Goal: Task Accomplishment & Management: Complete application form

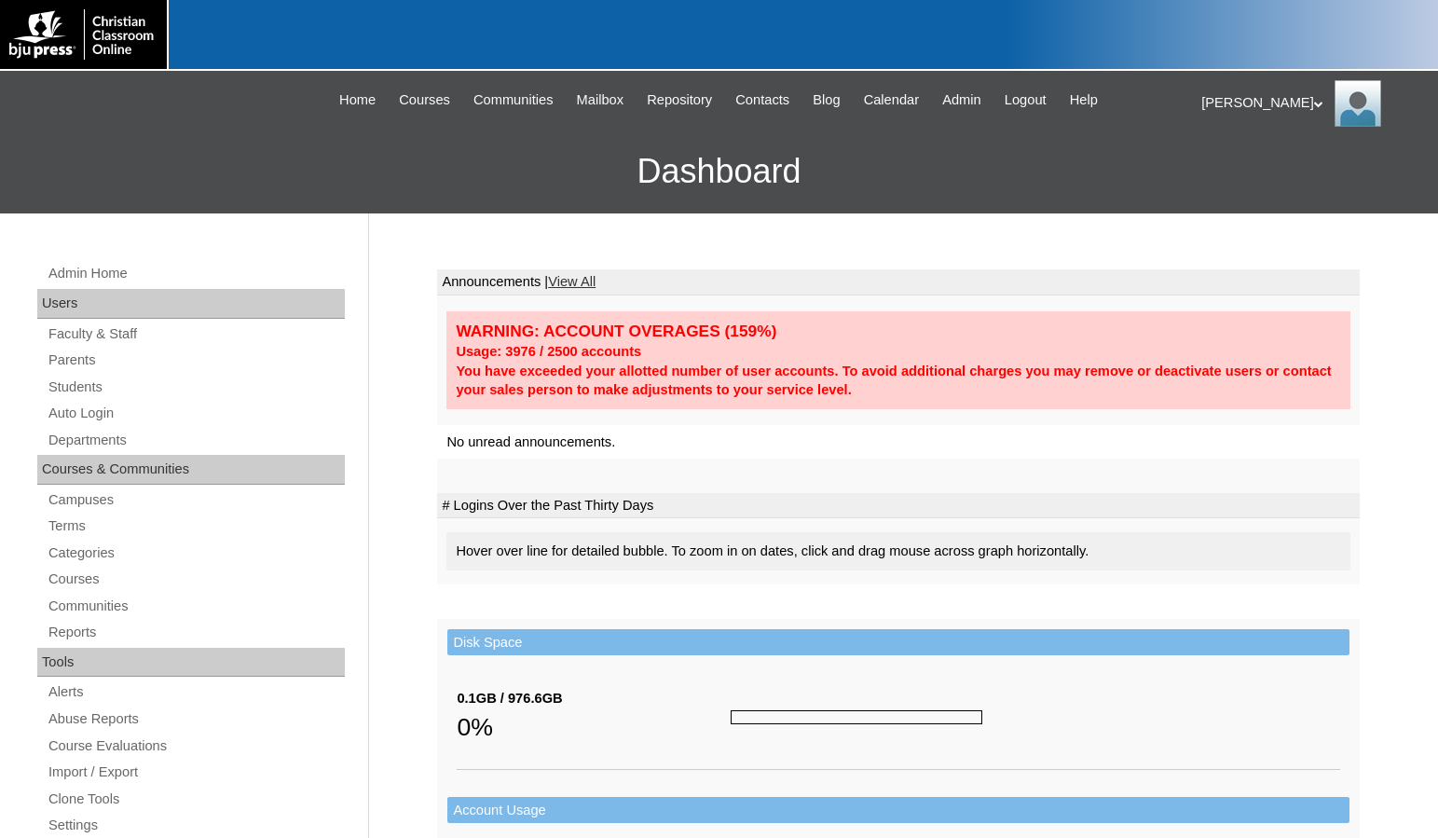
drag, startPoint x: 233, startPoint y: 119, endPoint x: 277, endPoint y: 138, distance: 47.6
click at [233, 119] on div "Melanie My Profile My Settings Logout |N|Faculty|| Skip to Main Content Skip to…" at bounding box center [719, 142] width 1438 height 143
click at [65, 532] on link "Terms" at bounding box center [196, 525] width 298 height 23
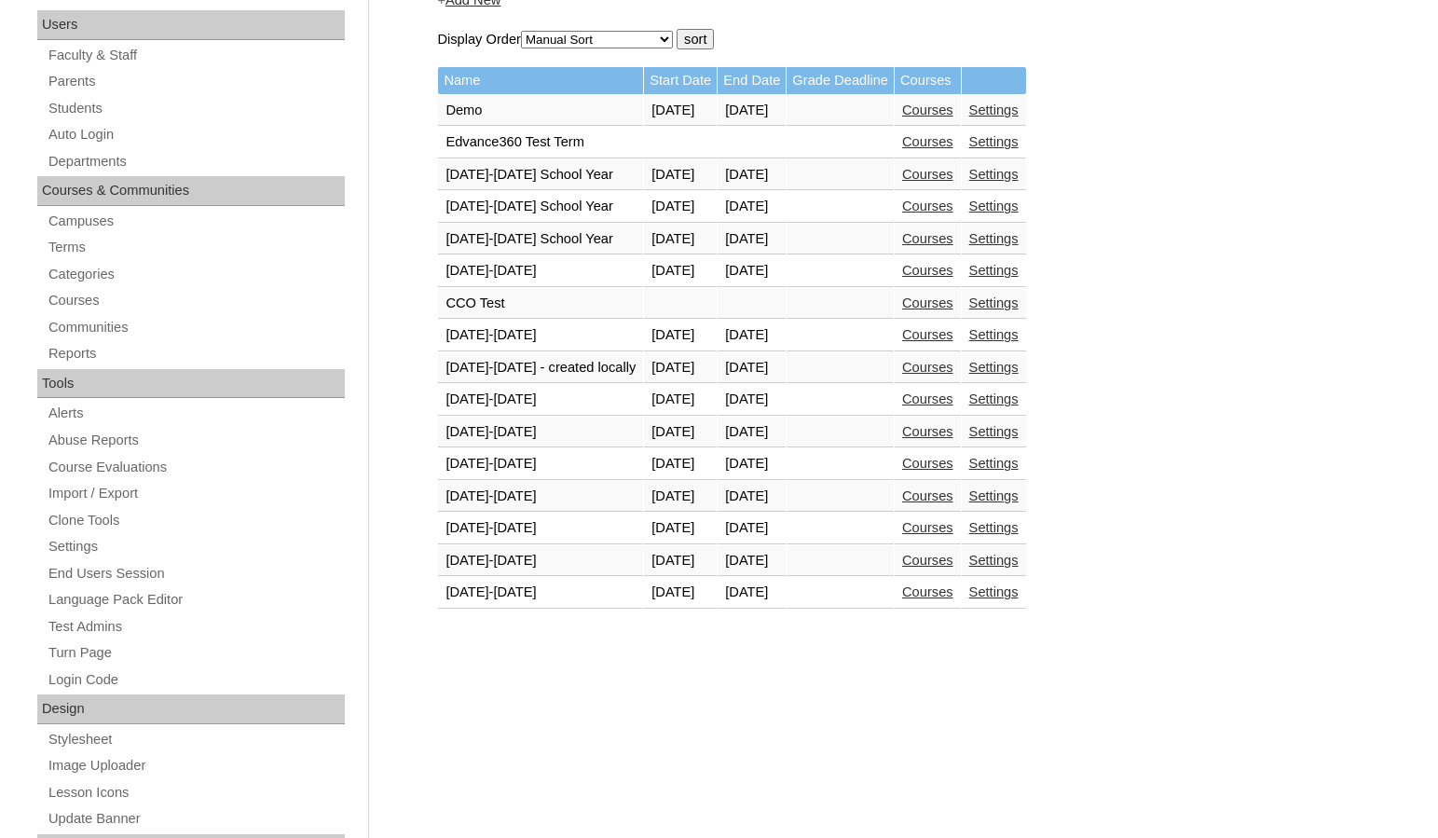
scroll to position [280, 0]
click at [953, 598] on link "Courses" at bounding box center [927, 590] width 51 height 15
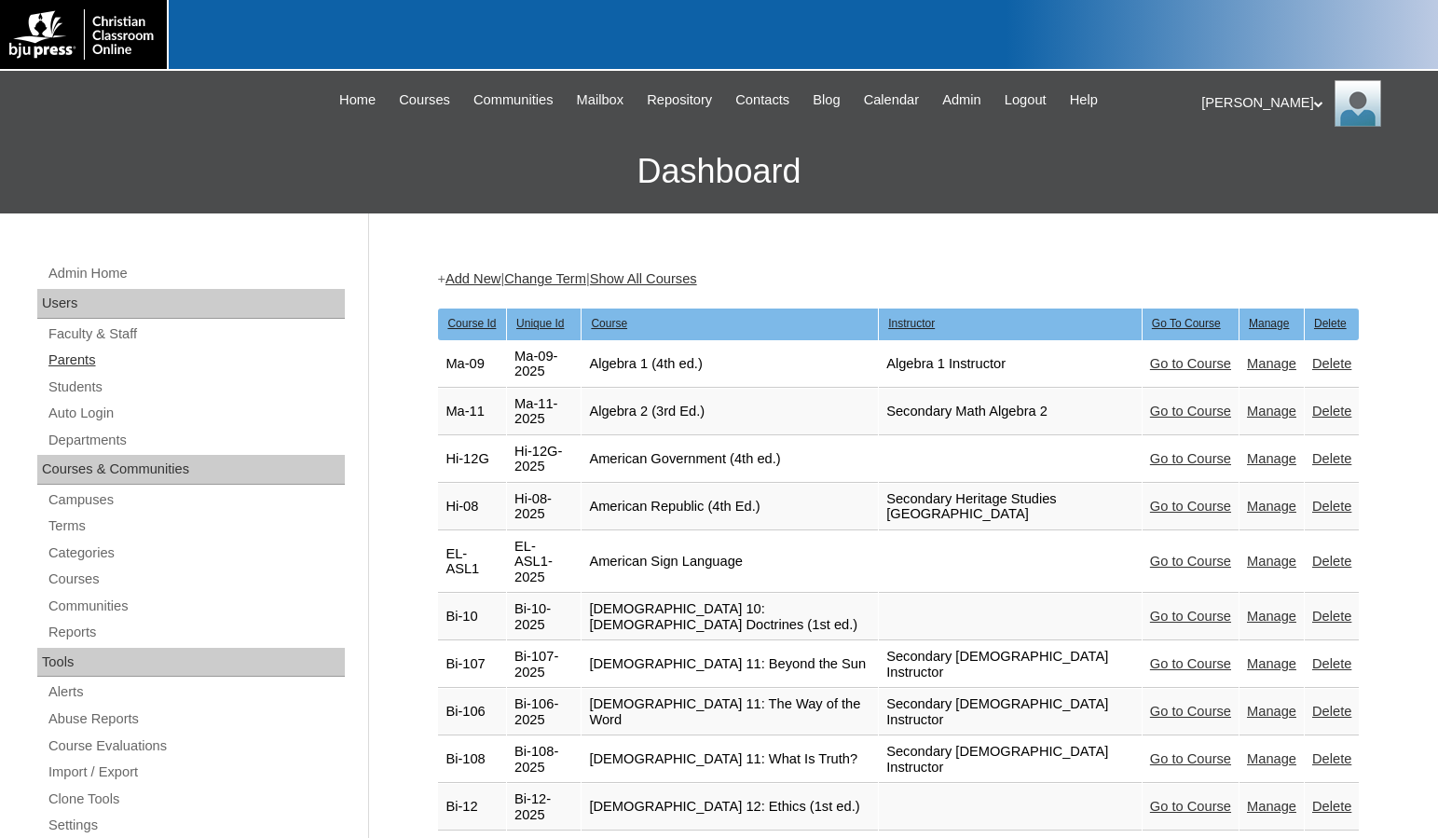
drag, startPoint x: 67, startPoint y: 358, endPoint x: 99, endPoint y: 355, distance: 31.8
click at [67, 358] on link "Parents" at bounding box center [196, 359] width 298 height 23
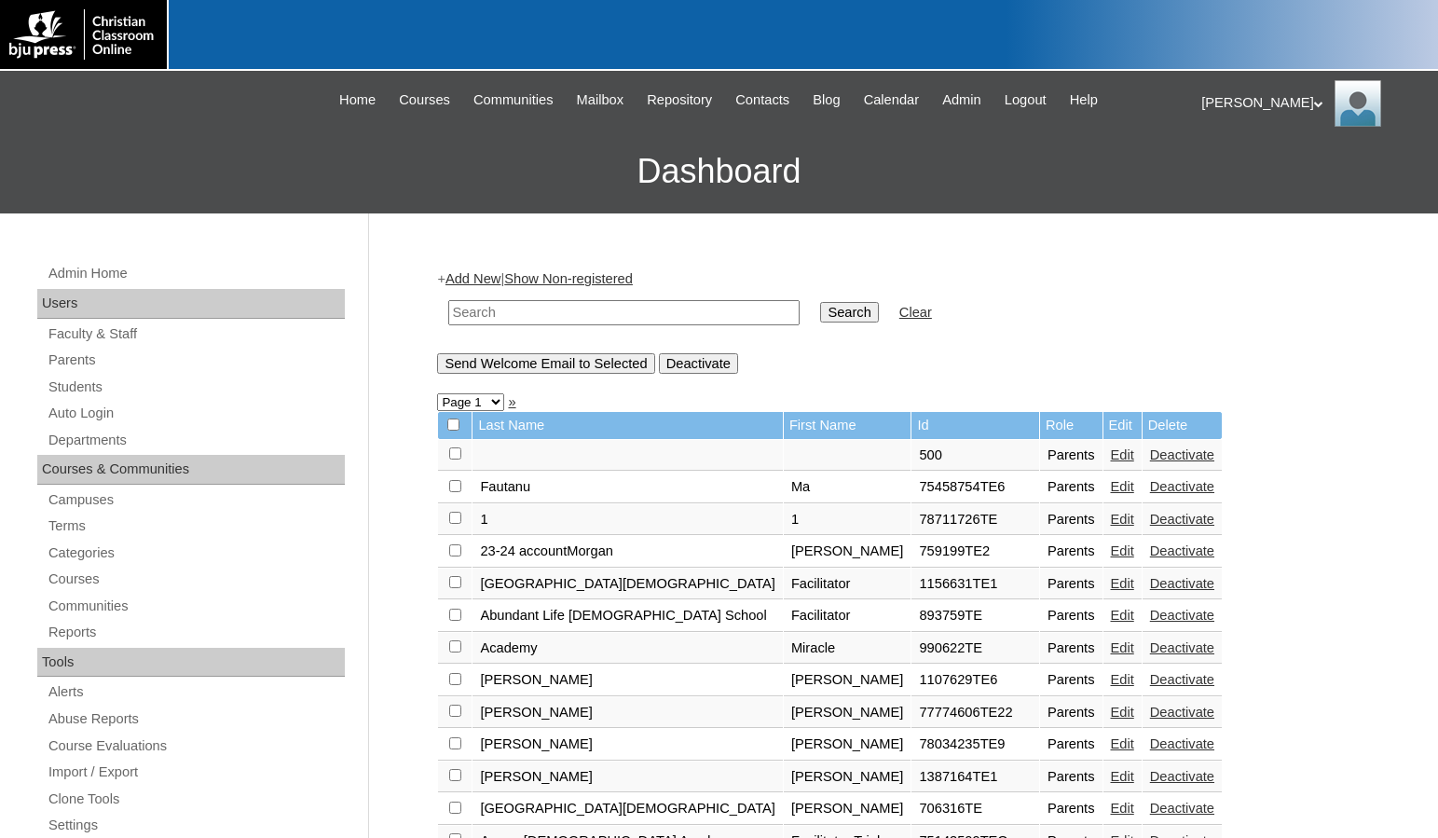
click at [517, 319] on input "text" at bounding box center [623, 312] width 351 height 25
drag, startPoint x: 530, startPoint y: 320, endPoint x: 382, endPoint y: 311, distance: 148.4
type input "500024391"
click at [820, 319] on input "Search" at bounding box center [849, 312] width 58 height 20
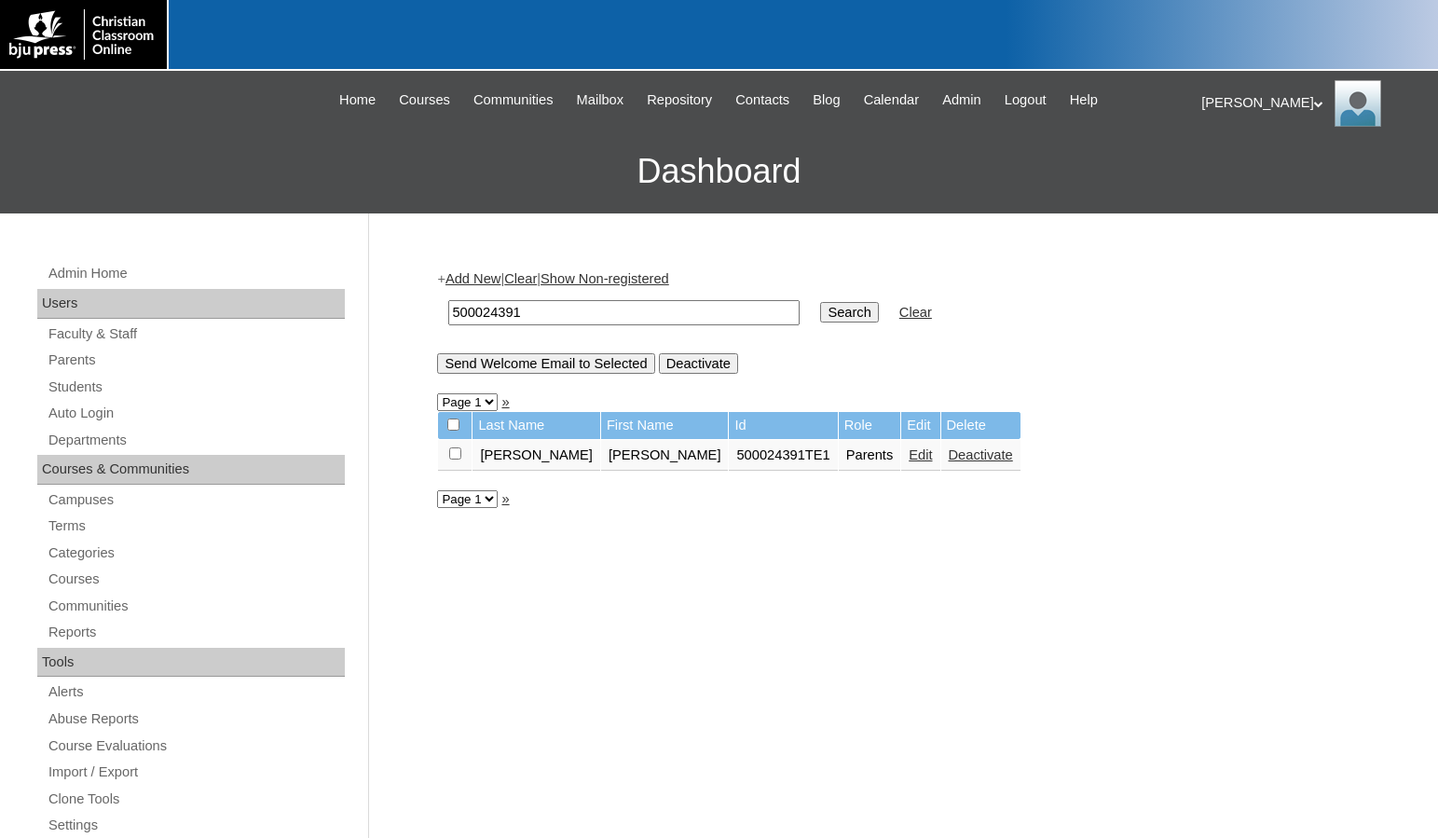
click at [908, 457] on link "Edit" at bounding box center [919, 454] width 23 height 15
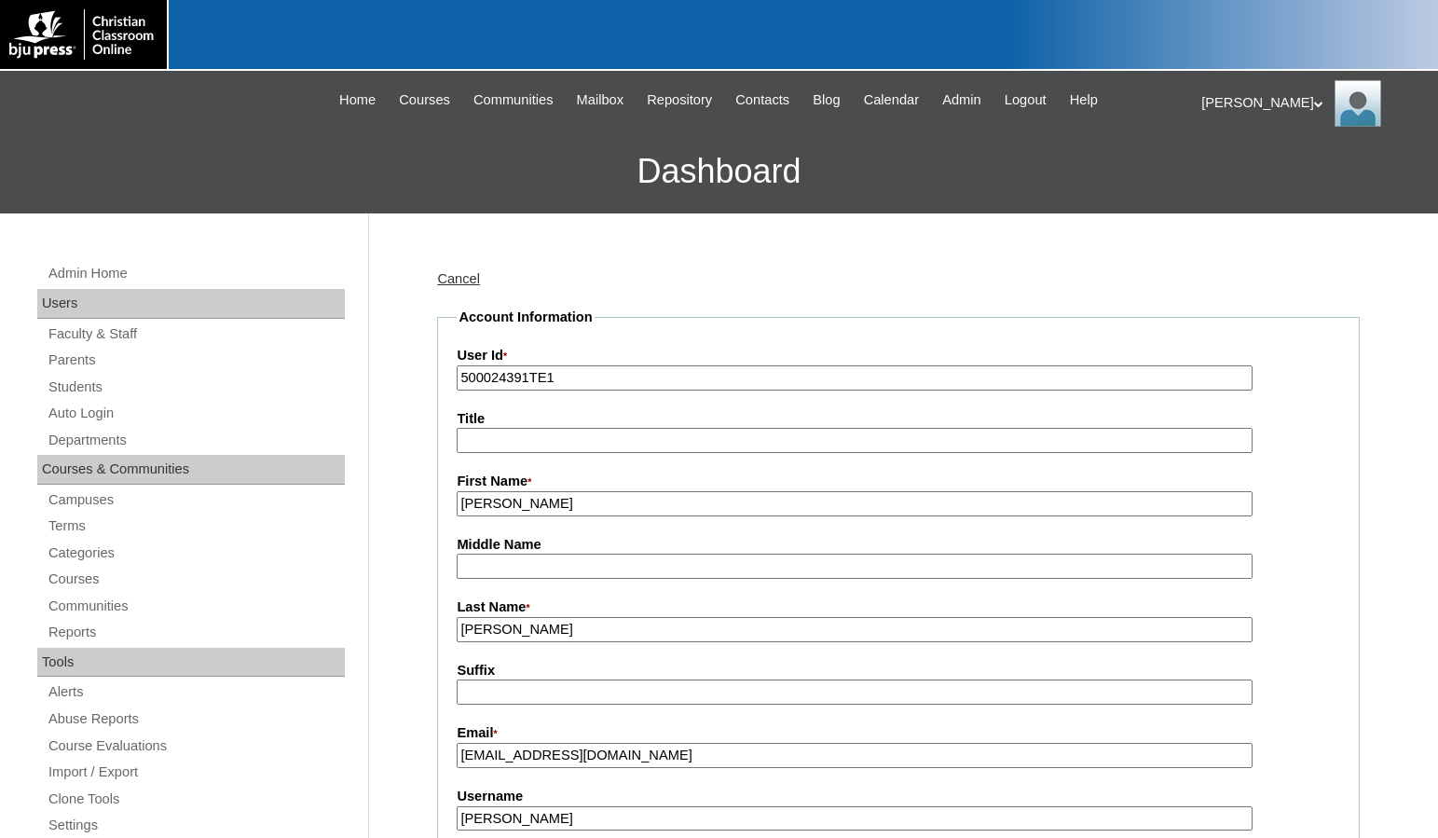
click at [168, 171] on h3 "Dashboard" at bounding box center [718, 172] width 1419 height 84
drag, startPoint x: 525, startPoint y: 376, endPoint x: 404, endPoint y: 368, distance: 121.4
click at [110, 384] on link "Students" at bounding box center [196, 386] width 298 height 23
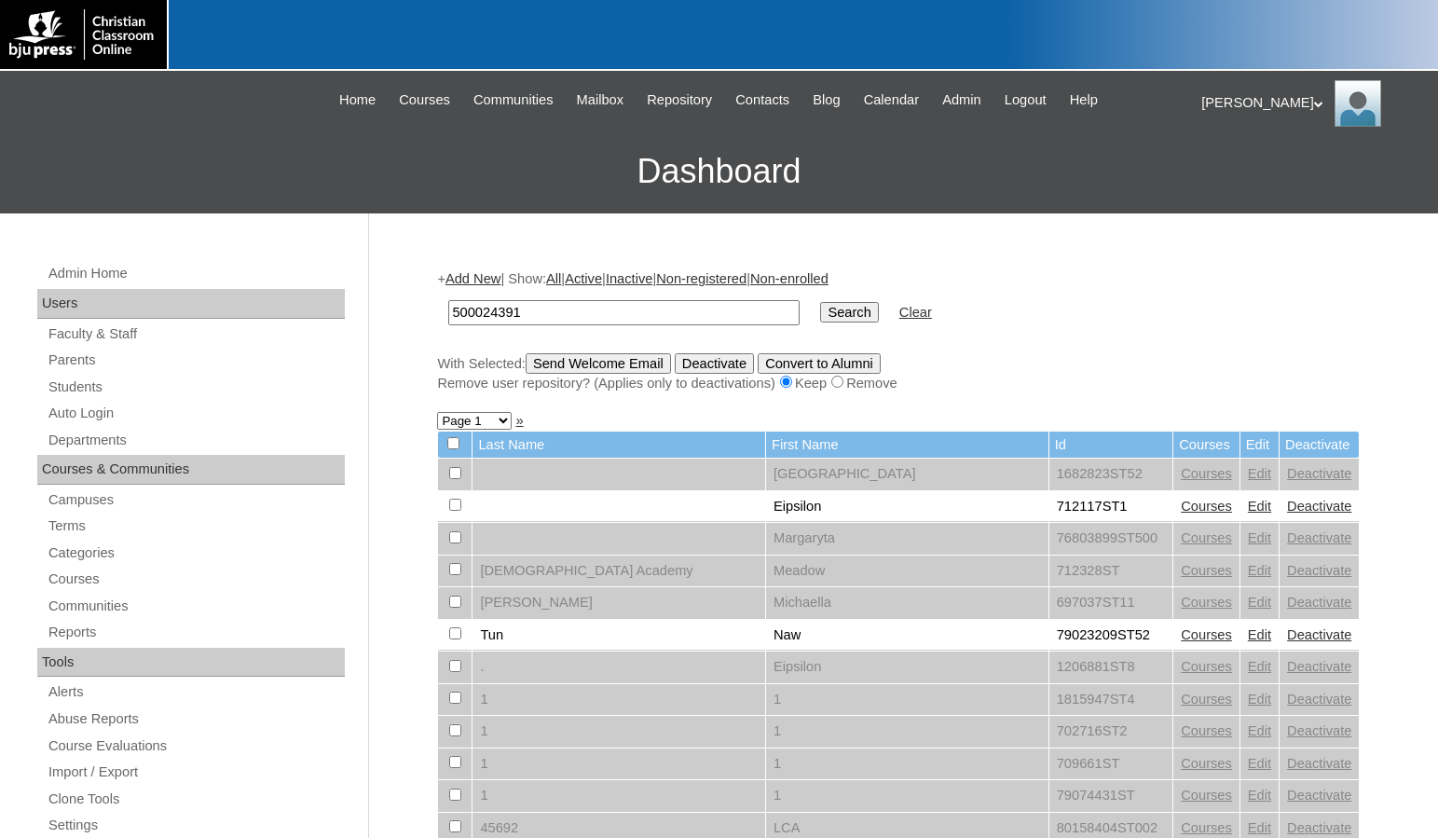
type input "500024391"
click at [820, 308] on input "Search" at bounding box center [849, 312] width 58 height 20
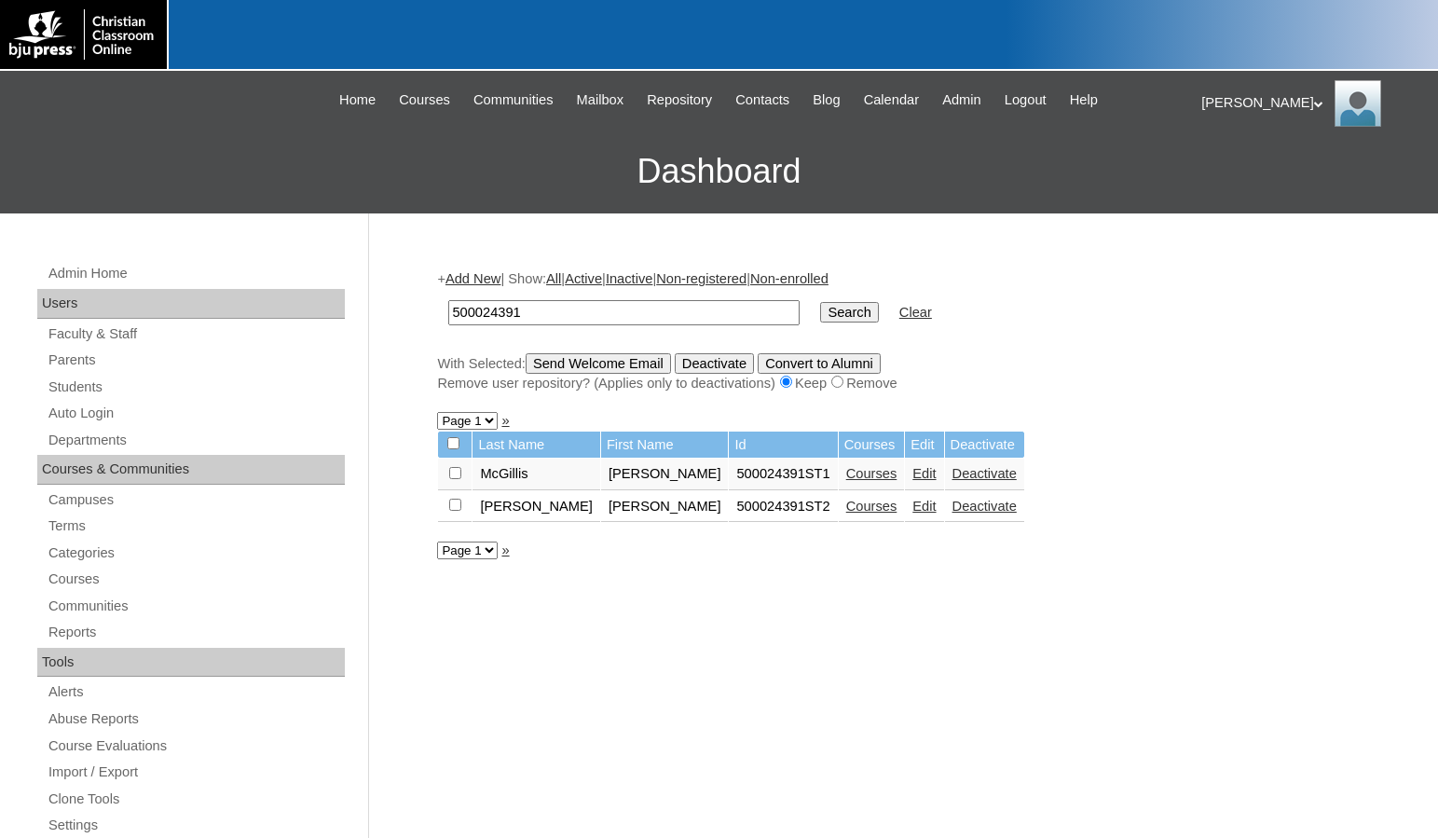
click at [485, 281] on link "Add New" at bounding box center [472, 278] width 55 height 15
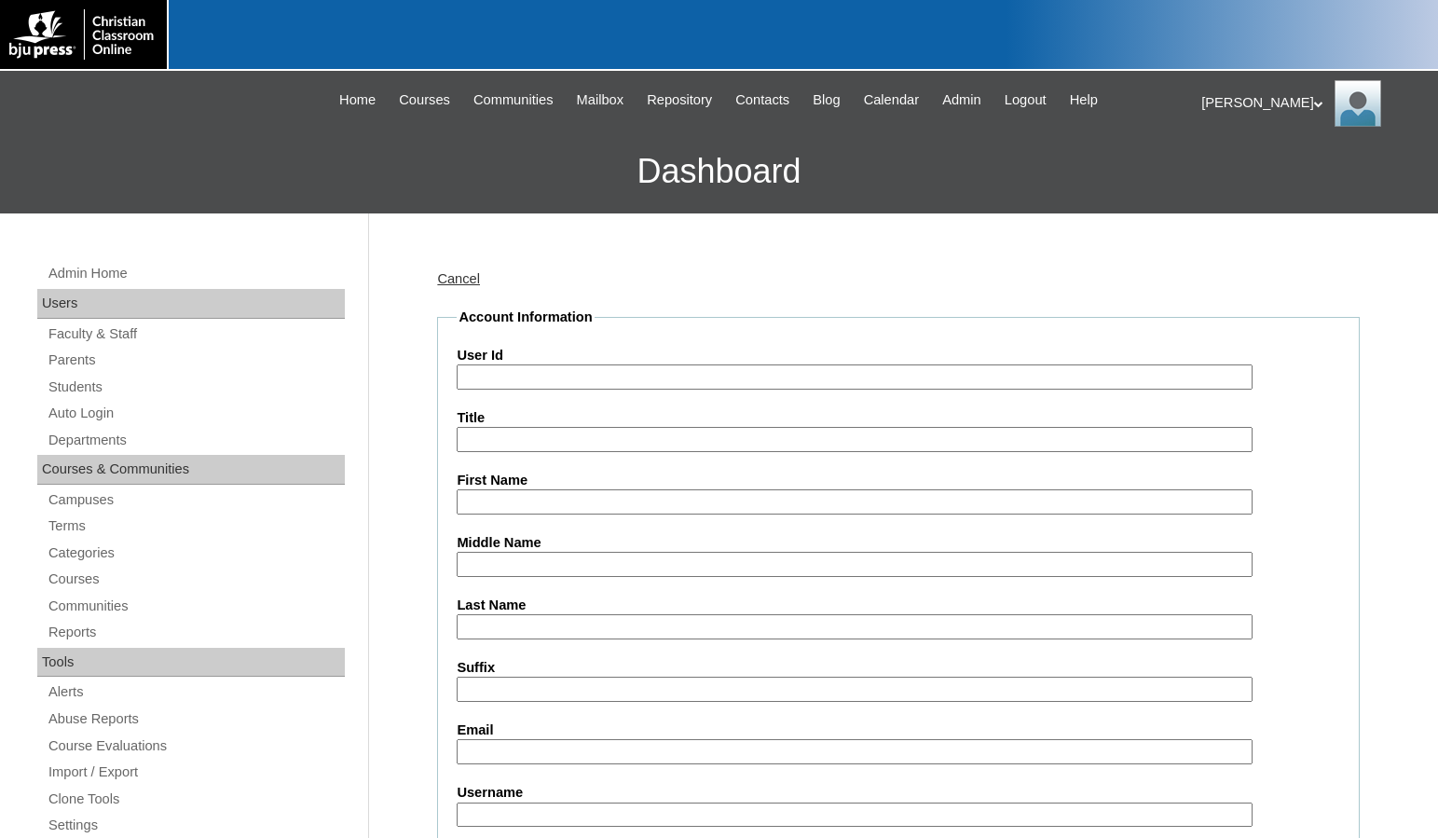
click at [530, 370] on input "User Id" at bounding box center [854, 376] width 795 height 25
paste input "500024391"
type input "500024391ST3"
type input "Kayla"
type input "[PERSON_NAME]"
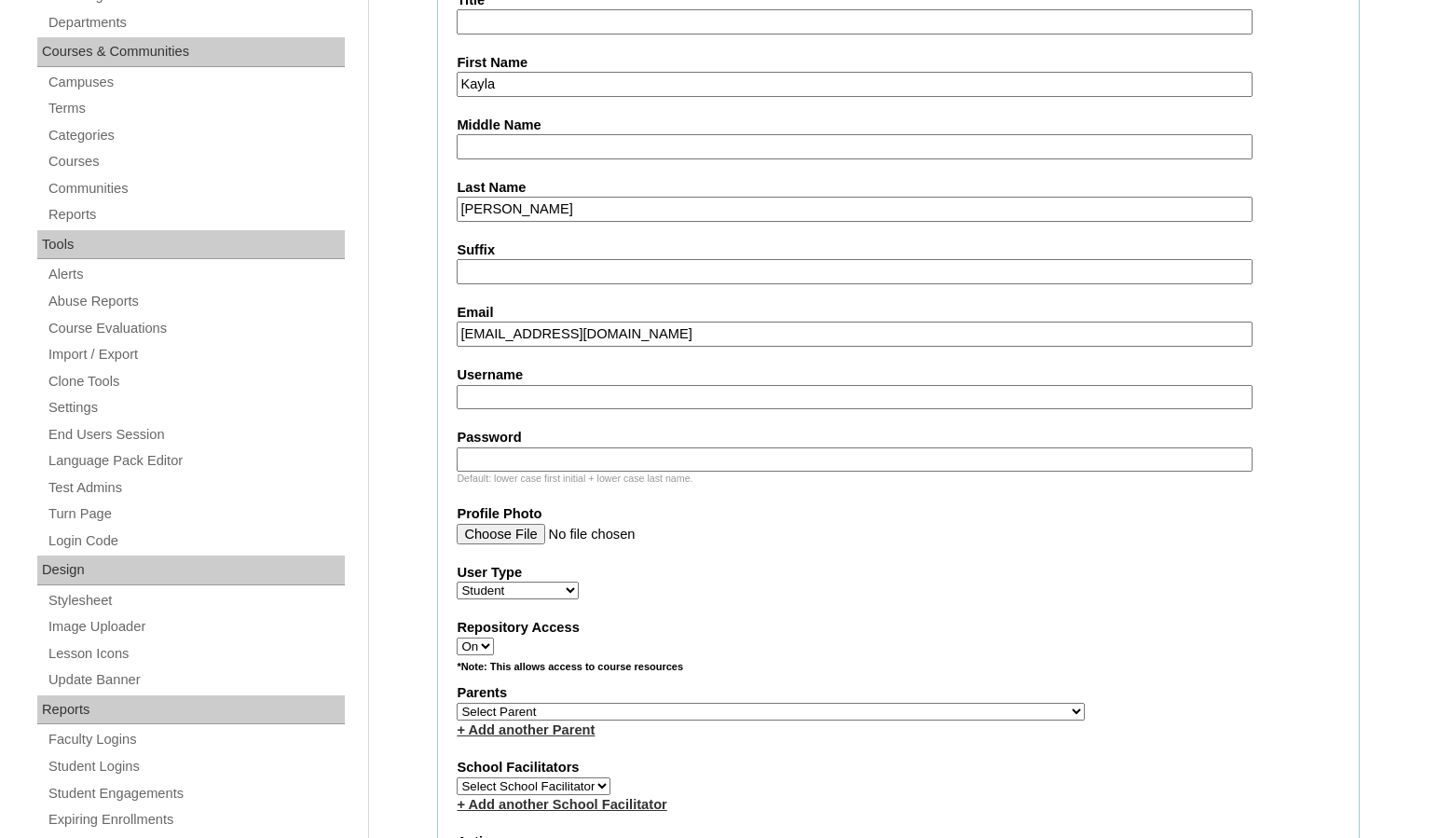
scroll to position [466, 0]
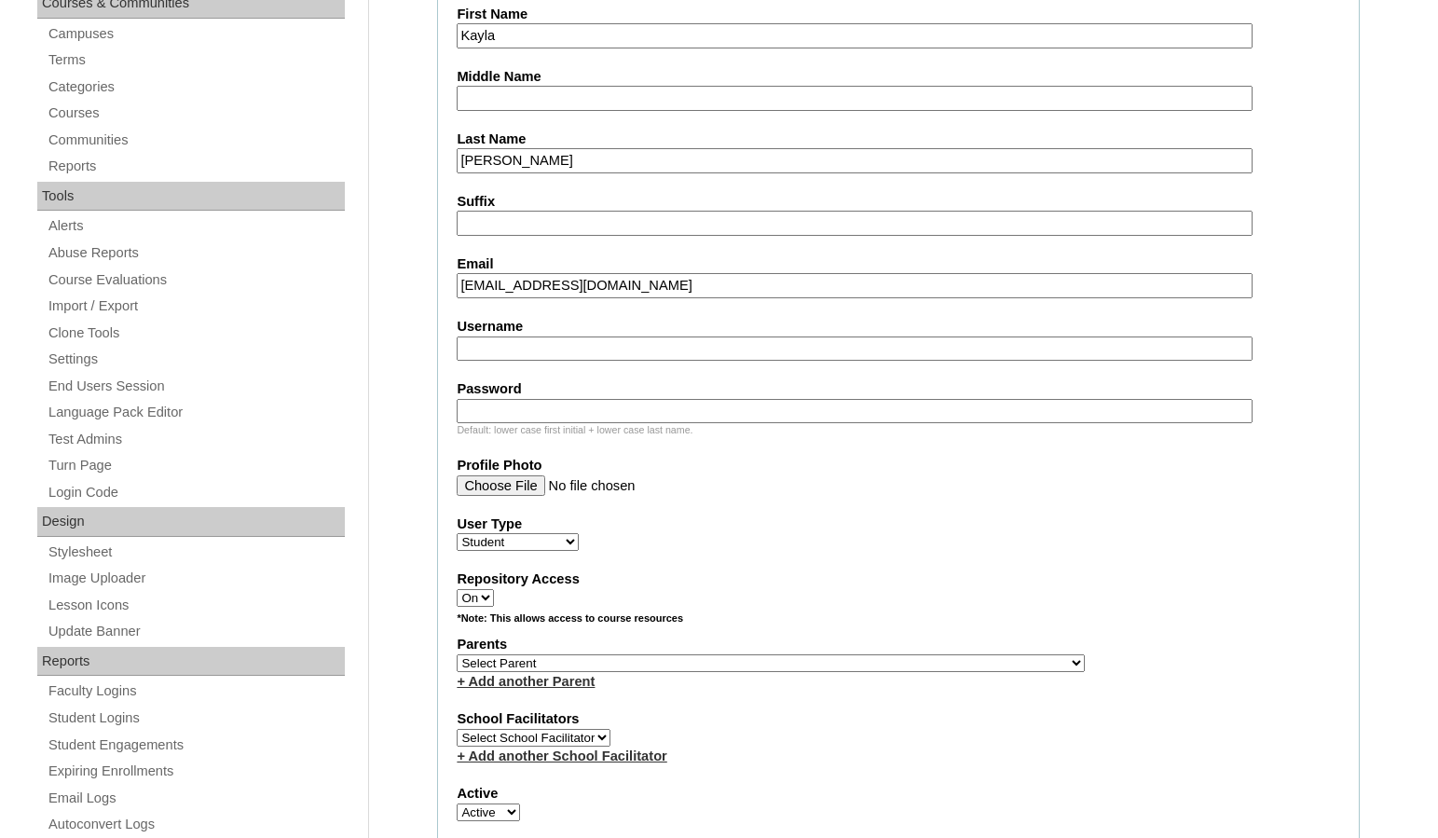
type input "[EMAIL_ADDRESS][DOMAIN_NAME]"
click at [856, 664] on select "Select Parent , [GEOGRAPHIC_DATA], Ma 1, 1 23-24 accountMorgan, [PERSON_NAME] 6…" at bounding box center [771, 663] width 628 height 18
select select "35632"
click at [918, 665] on div "Parents Select Parent , [GEOGRAPHIC_DATA], Ma 1, 1 23-24 accountMorgan, [PERSON…" at bounding box center [898, 662] width 883 height 56
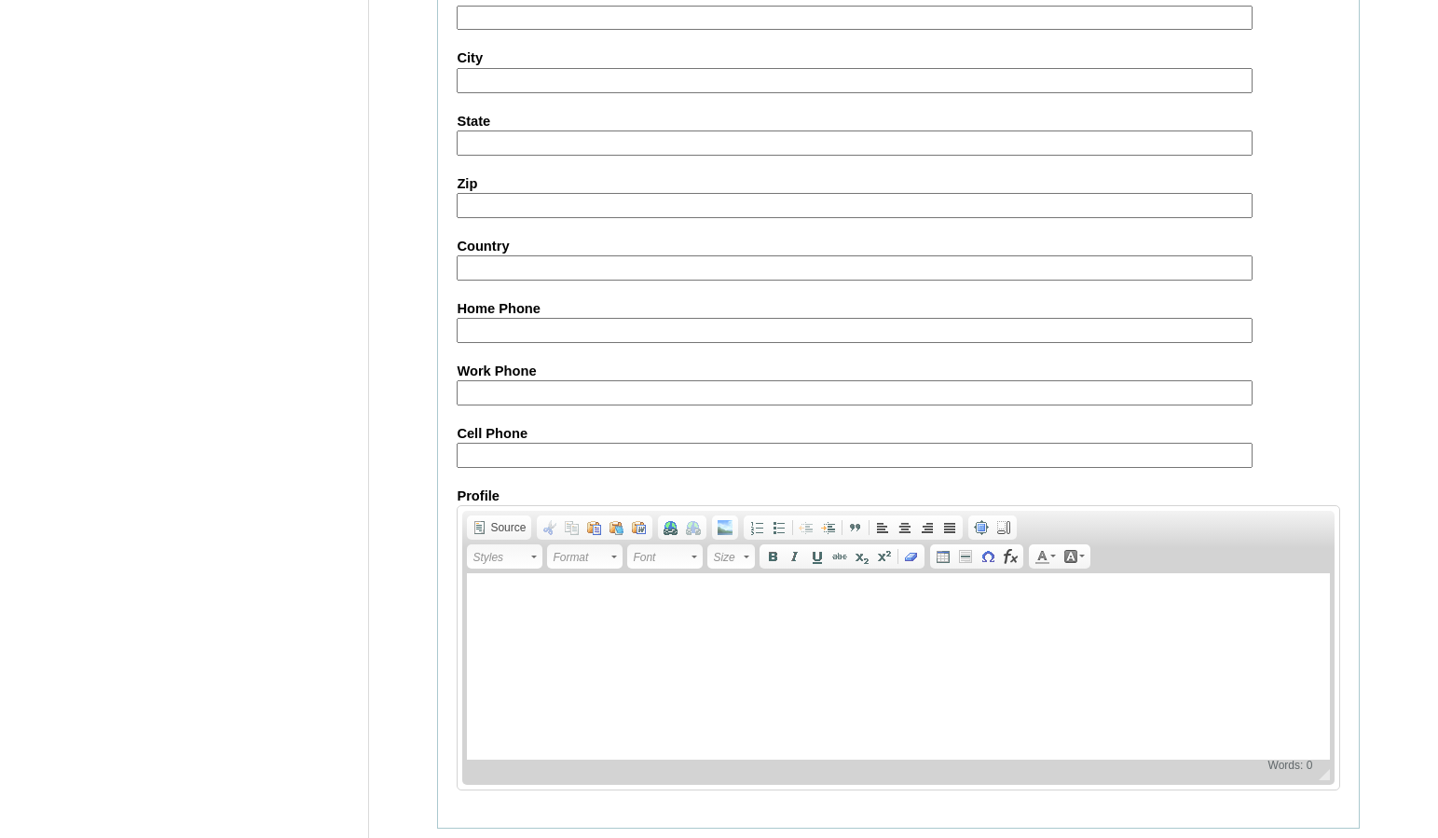
scroll to position [1998, 0]
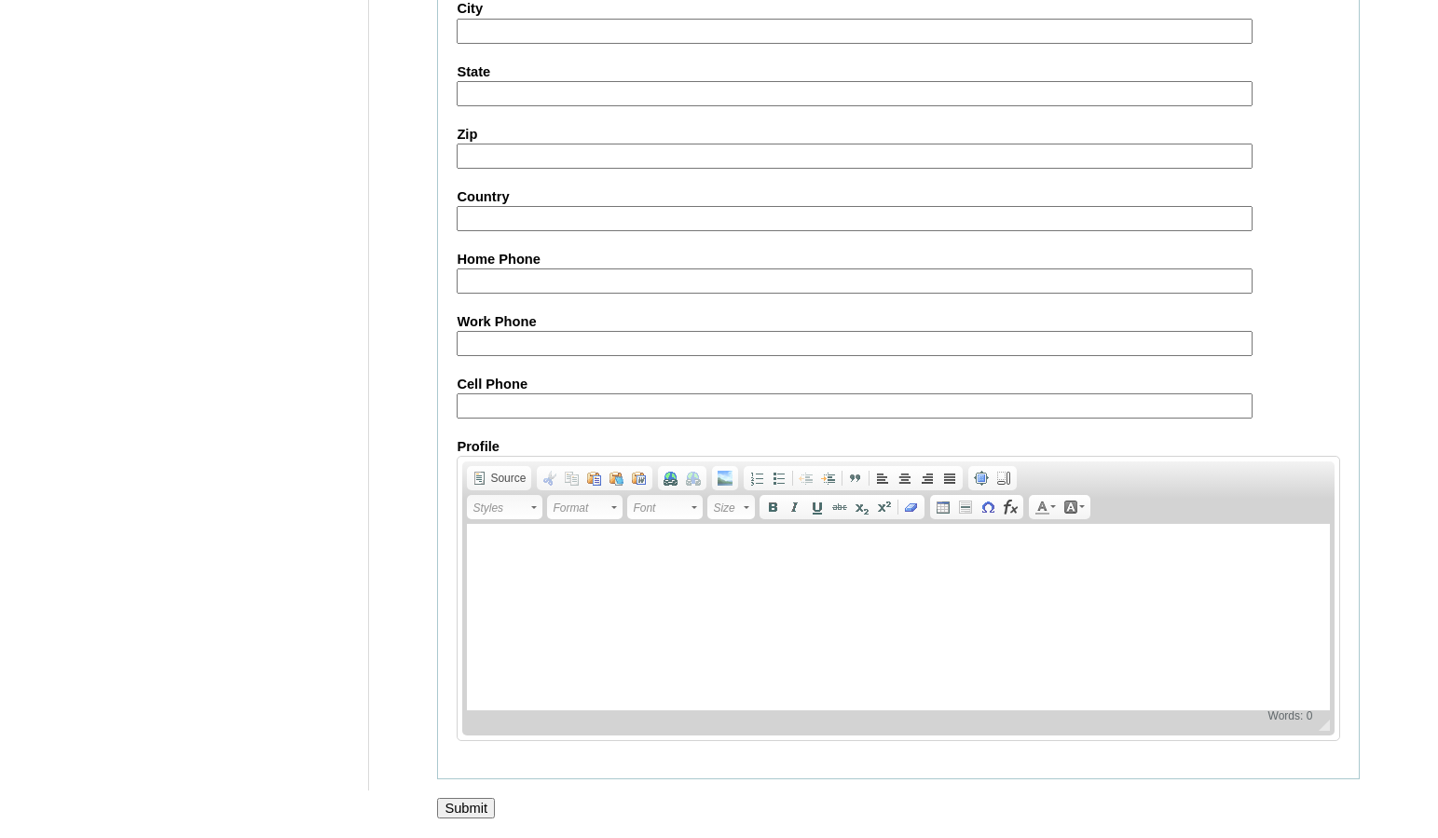
click at [484, 811] on input "Submit" at bounding box center [466, 808] width 58 height 20
